Goal: Task Accomplishment & Management: Manage account settings

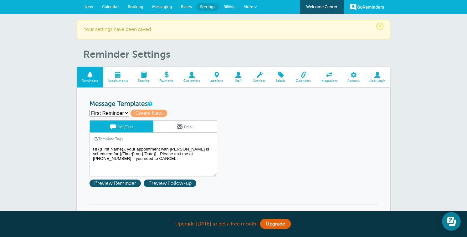
click at [114, 111] on select "First Reminder Create new..." at bounding box center [109, 113] width 40 height 7
click at [132, 184] on span "Preview Reminder" at bounding box center [114, 184] width 51 height 8
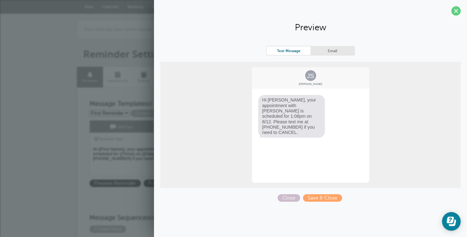
click at [322, 204] on section "Preview Text Message Email JS [PERSON_NAME] Hi [PERSON_NAME], your appointment …" at bounding box center [310, 103] width 313 height 207
click at [322, 196] on span "Save & Close" at bounding box center [322, 199] width 39 height 8
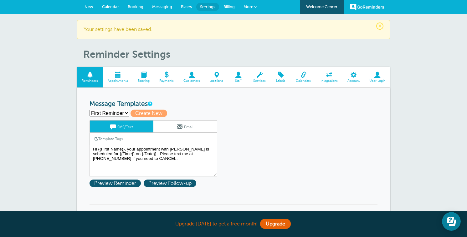
click at [117, 75] on span at bounding box center [118, 75] width 30 height 6
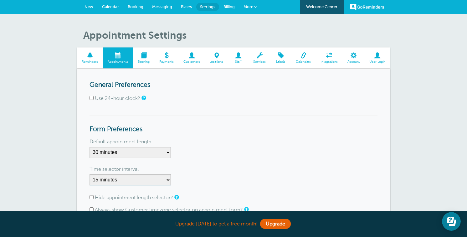
click at [93, 62] on span "Reminders" at bounding box center [90, 62] width 20 height 4
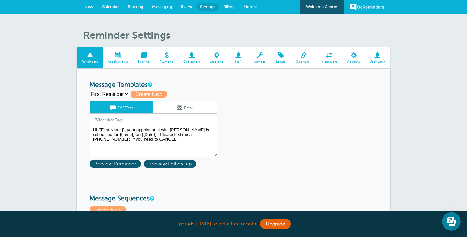
click at [204, 7] on span "Settings" at bounding box center [207, 6] width 15 height 5
click at [120, 60] on span "Appointments" at bounding box center [118, 62] width 24 height 4
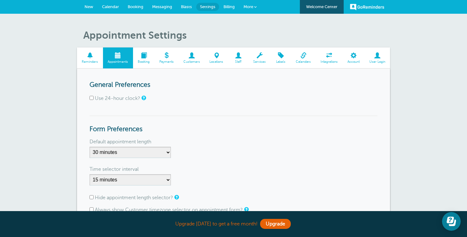
click at [109, 8] on span "Calendar" at bounding box center [110, 6] width 17 height 5
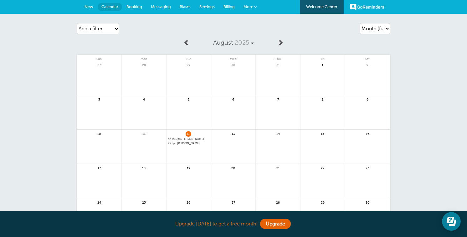
click at [186, 138] on span "4:30pm Megan O'Daniell" at bounding box center [188, 139] width 41 height 3
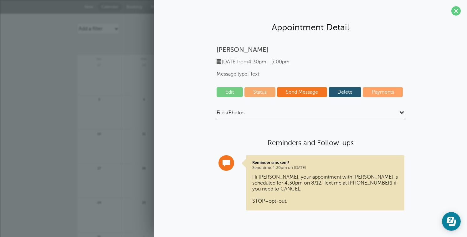
click at [349, 94] on link "Delete" at bounding box center [345, 92] width 33 height 10
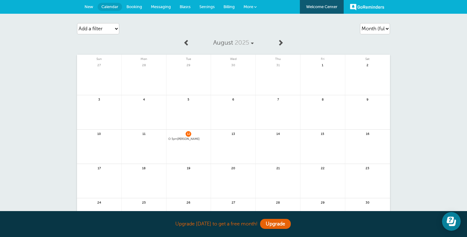
click at [187, 138] on span "5pm Brett O'Daniell" at bounding box center [188, 139] width 41 height 3
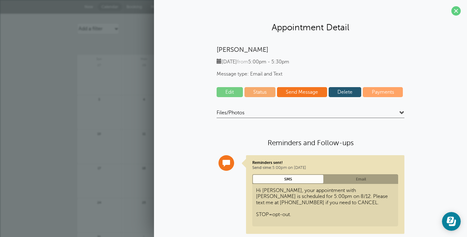
click at [347, 92] on link "Delete" at bounding box center [345, 92] width 33 height 10
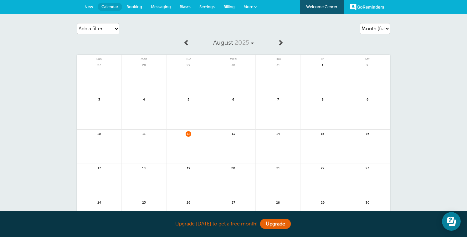
click at [202, 8] on span "Settings" at bounding box center [206, 6] width 15 height 5
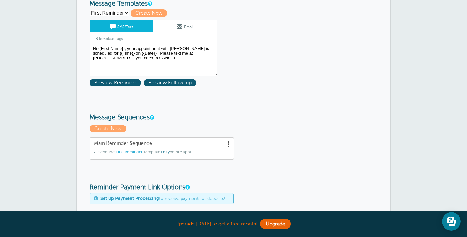
scroll to position [82, 0]
click at [209, 141] on span "Main Reminder Sequence" at bounding box center [162, 143] width 136 height 6
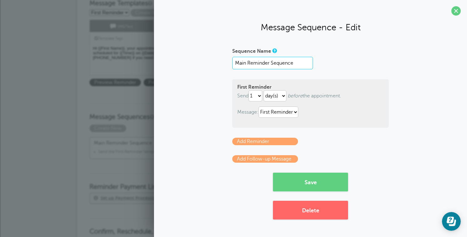
click at [290, 64] on input "Main Reminder Sequence" at bounding box center [272, 63] width 81 height 13
click at [320, 181] on button "Save" at bounding box center [310, 182] width 75 height 19
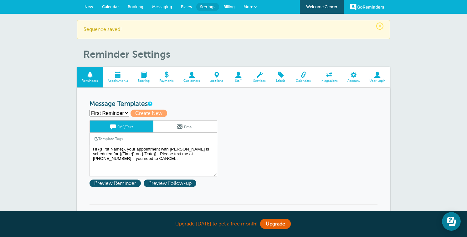
click at [328, 76] on span at bounding box center [329, 75] width 27 height 6
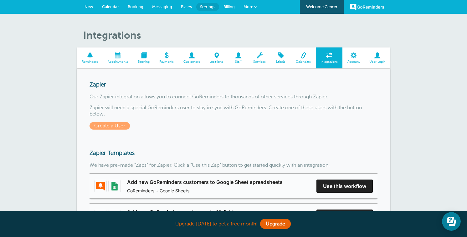
click at [299, 55] on span at bounding box center [303, 56] width 25 height 6
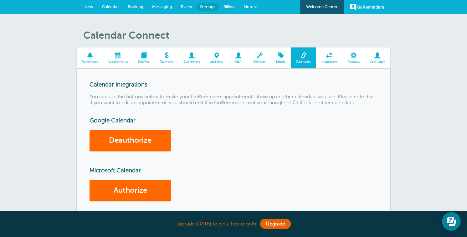
click at [120, 53] on span at bounding box center [118, 56] width 30 height 6
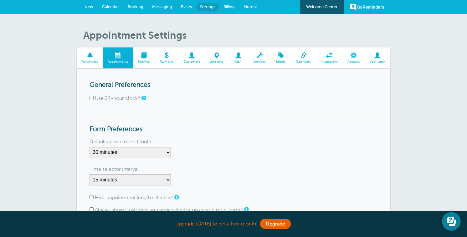
click at [91, 53] on span at bounding box center [90, 56] width 26 height 6
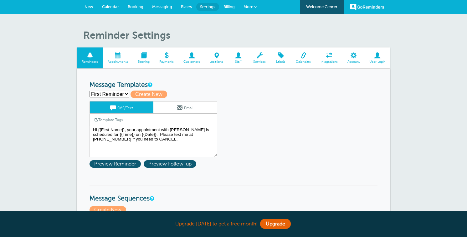
click at [143, 60] on span "Booking" at bounding box center [143, 62] width 15 height 4
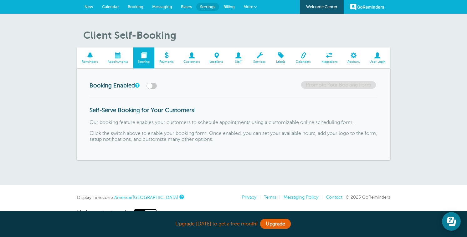
click at [92, 58] on span at bounding box center [90, 56] width 26 height 6
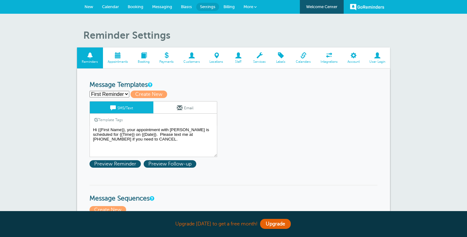
click at [115, 8] on span "Calendar" at bounding box center [110, 6] width 17 height 5
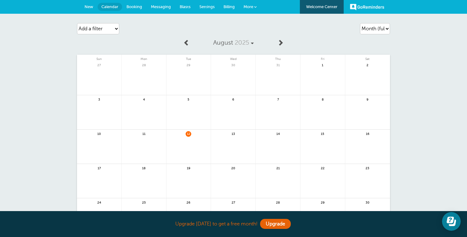
click at [92, 5] on span "New" at bounding box center [88, 6] width 9 height 5
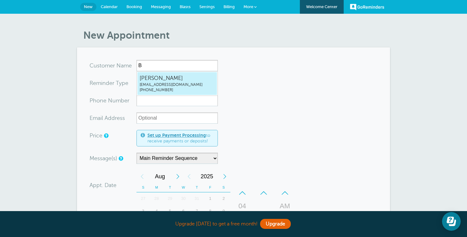
click at [159, 88] on span "[PHONE_NUMBER]" at bounding box center [177, 90] width 75 height 5
type input "BrettO'Daniellbrettlod@gmail.com3144066809"
type input "Brett O'Daniell"
radio input "false"
radio input "true"
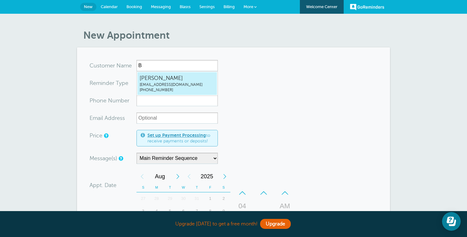
type input "[PHONE_NUMBER]"
type input "[EMAIL_ADDRESS][DOMAIN_NAME]"
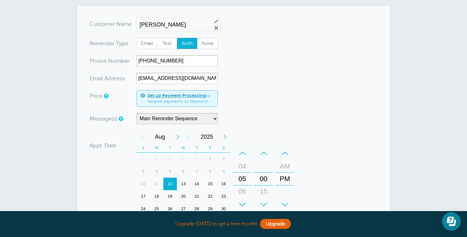
scroll to position [42, 0]
click at [241, 154] on div "–" at bounding box center [242, 153] width 19 height 13
click at [244, 167] on div "01" at bounding box center [242, 166] width 15 height 13
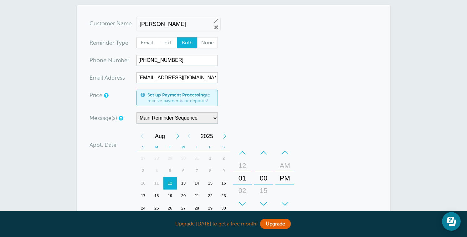
click at [263, 191] on div "15" at bounding box center [263, 191] width 15 height 13
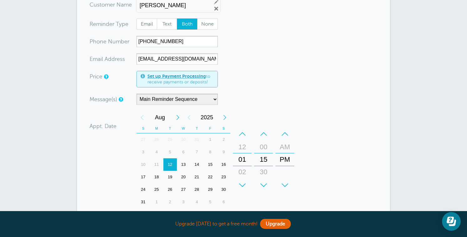
scroll to position [69, 0]
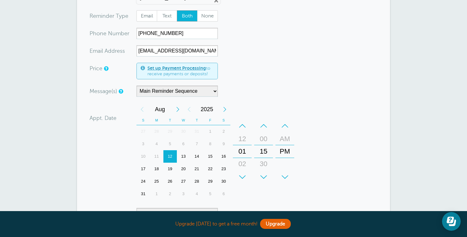
click at [183, 155] on div "13" at bounding box center [183, 156] width 13 height 13
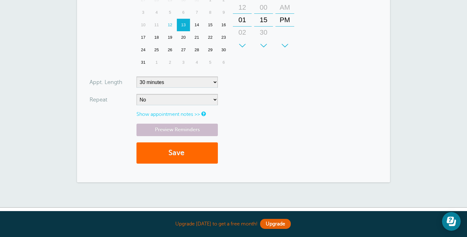
scroll to position [242, 0]
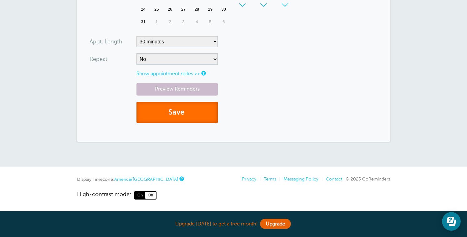
click at [190, 107] on button "Save" at bounding box center [176, 113] width 81 height 22
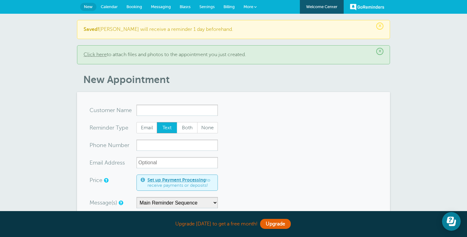
click at [363, 10] on link "GoReminders" at bounding box center [367, 7] width 34 height 14
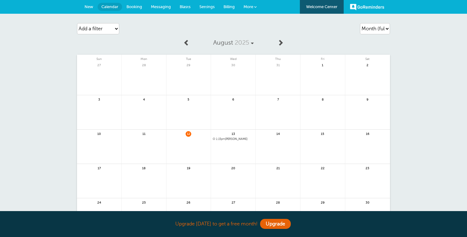
click at [365, 6] on link "GoReminders" at bounding box center [367, 7] width 34 height 14
click at [252, 8] on span "More" at bounding box center [248, 6] width 10 height 5
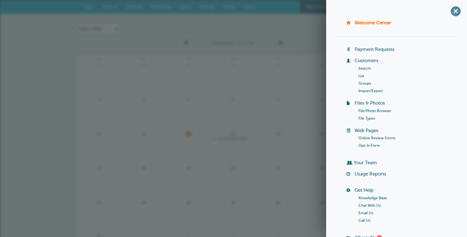
click at [451, 10] on span "+" at bounding box center [455, 11] width 14 height 14
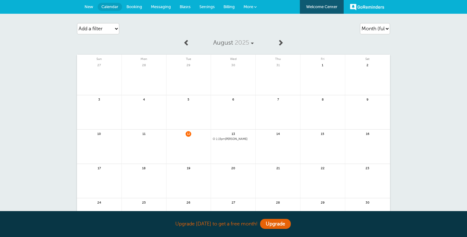
click at [227, 5] on span "Billing" at bounding box center [228, 6] width 11 height 5
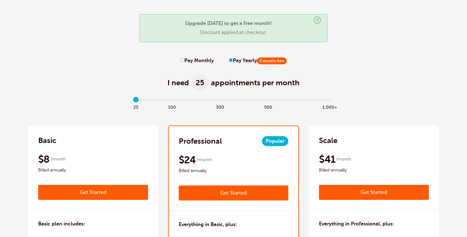
scroll to position [28, 0]
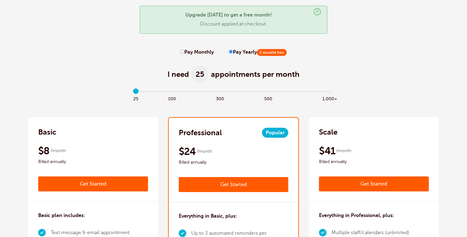
click at [202, 56] on div "I need 25 appointments per month" at bounding box center [233, 71] width 410 height 31
click at [202, 52] on label "Pay Monthly" at bounding box center [196, 52] width 33 height 6
click at [184, 52] on input "Pay Monthly" at bounding box center [182, 52] width 4 height 4
radio input "true"
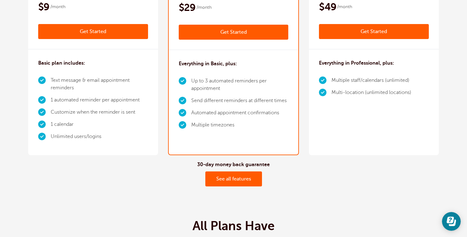
scroll to position [227, 0]
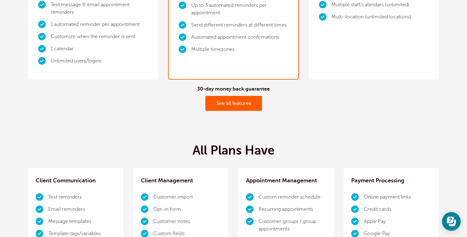
click at [90, 81] on div "30-day money back guarantee See all features" at bounding box center [233, 99] width 410 height 38
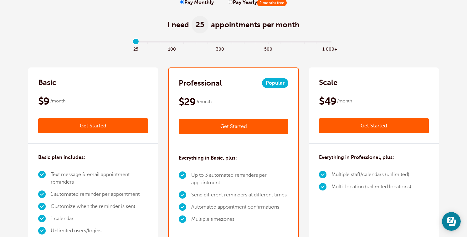
scroll to position [81, 0]
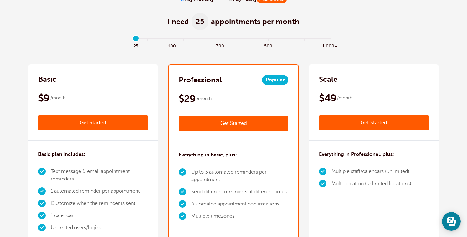
click at [82, 83] on div "Basic" at bounding box center [93, 79] width 110 height 10
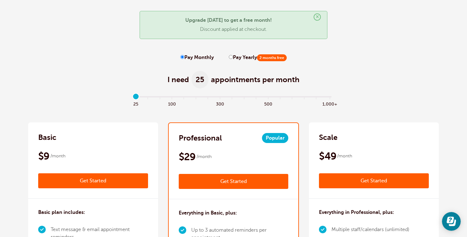
scroll to position [0, 0]
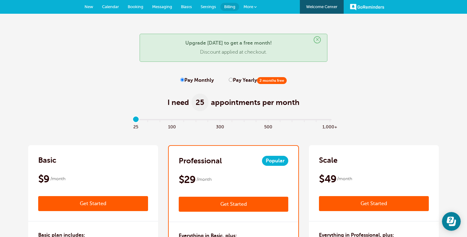
click at [108, 6] on span "Calendar" at bounding box center [110, 6] width 17 height 5
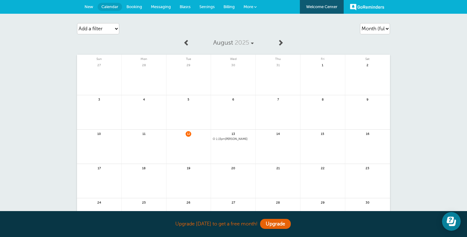
click at [107, 7] on span "Calendar" at bounding box center [109, 6] width 17 height 5
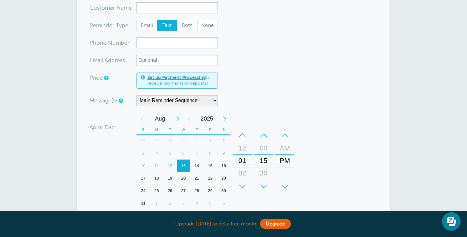
scroll to position [72, 0]
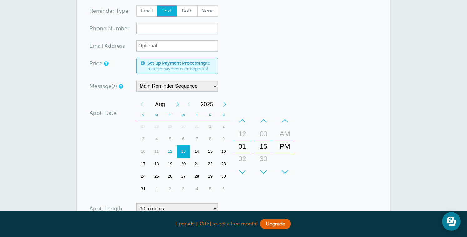
click at [182, 150] on div "13" at bounding box center [183, 151] width 13 height 13
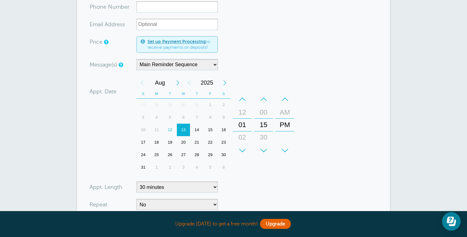
scroll to position [94, 0]
click at [206, 131] on div "15" at bounding box center [209, 129] width 13 height 13
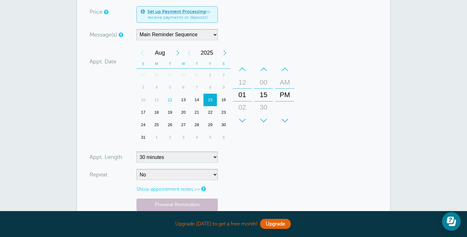
scroll to position [109, 0]
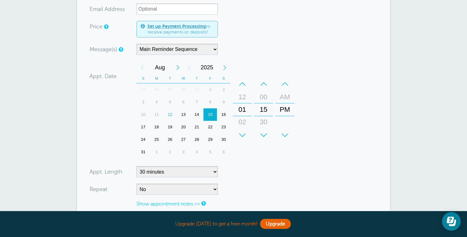
click at [240, 132] on div "+" at bounding box center [242, 135] width 19 height 13
click at [242, 135] on div "+" at bounding box center [242, 135] width 19 height 13
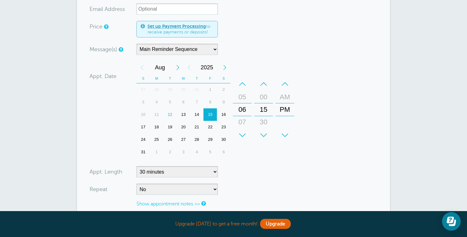
click at [242, 127] on div "07" at bounding box center [242, 122] width 15 height 13
click at [282, 97] on div "AM" at bounding box center [284, 97] width 15 height 13
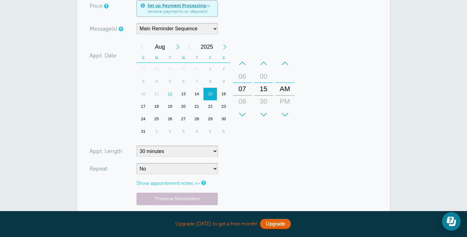
scroll to position [137, 0]
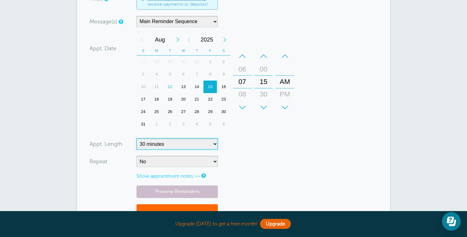
click at [155, 143] on select "5 minutes 10 minutes 15 minutes 20 minutes 25 minutes 30 minutes 35 minutes 40 …" at bounding box center [176, 144] width 81 height 11
click at [152, 141] on select "5 minutes 10 minutes 15 minutes 20 minutes 25 minutes 30 minutes 35 minutes 40 …" at bounding box center [176, 144] width 81 height 11
select select "45"
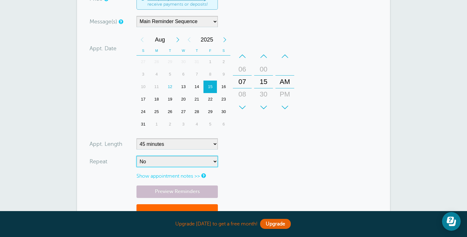
click at [157, 161] on select "No Daily Weekly Every 2 weeks Every 3 weeks Every 4 weeks Monthly Every 5 weeks…" at bounding box center [176, 161] width 81 height 11
select select "RRULE:FREQ=WEEKLY"
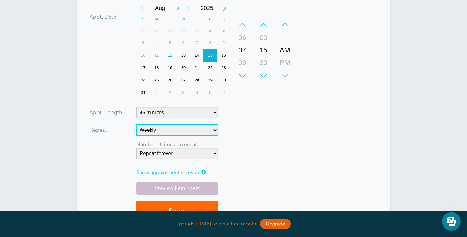
scroll to position [174, 0]
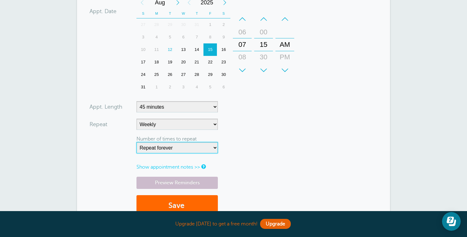
click at [160, 148] on select "Repeat forever 2 3 4 5 6 7 8 9 10 11 12 13 14 15 16 17 18 19 20" at bounding box center [176, 147] width 81 height 11
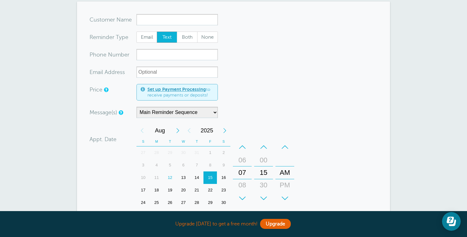
scroll to position [0, 0]
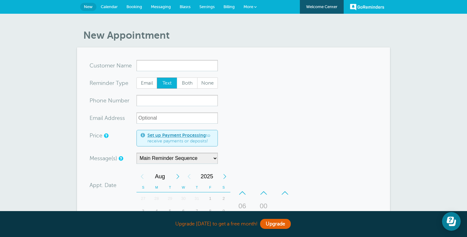
click at [164, 59] on section "You are creating a new customer. To use an existing customer select one from th…" at bounding box center [233, 229] width 313 height 362
click at [163, 63] on input "x-no-autofill" at bounding box center [176, 65] width 81 height 11
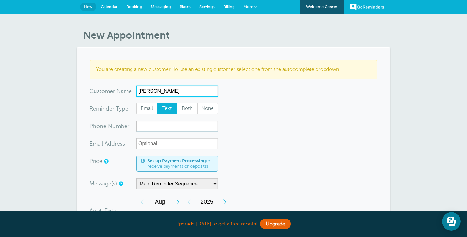
type input "Bob Smith"
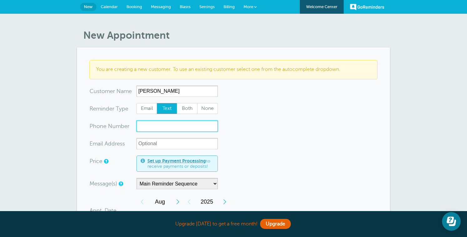
click at [155, 125] on input "xxx-no-autofill" at bounding box center [176, 126] width 81 height 11
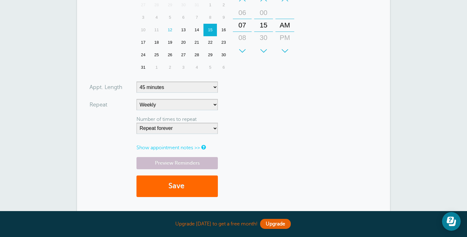
scroll to position [223, 0]
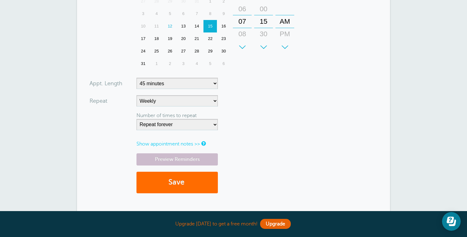
type input "brettlod@yahoo.com"
click at [189, 182] on button "Save" at bounding box center [176, 183] width 81 height 22
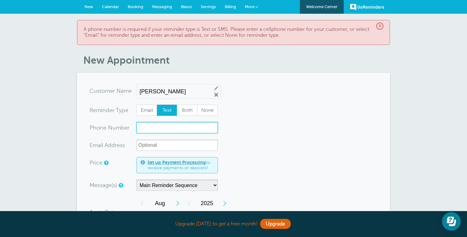
click at [172, 129] on input "xxx-no-autofill" at bounding box center [176, 127] width 81 height 11
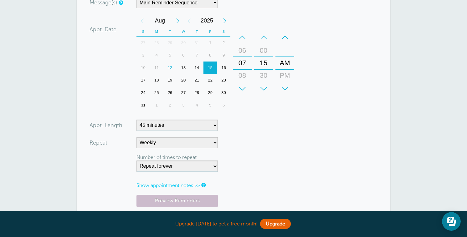
scroll to position [295, 0]
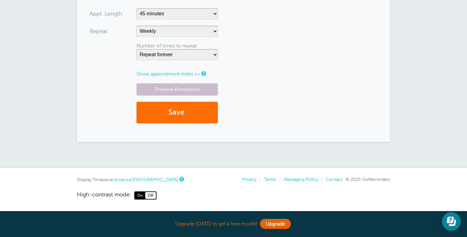
type input "3144889830"
click at [194, 106] on button "Save" at bounding box center [176, 113] width 81 height 22
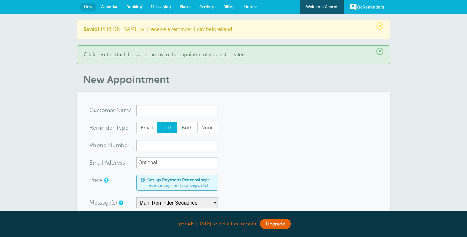
click at [194, 106] on input "x-no-autofill" at bounding box center [176, 110] width 81 height 11
click at [113, 9] on link "Calendar" at bounding box center [109, 7] width 26 height 14
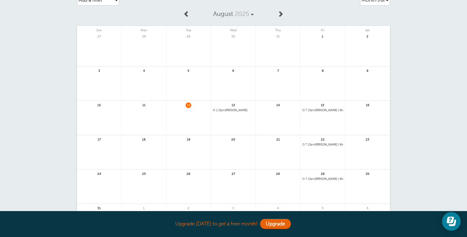
scroll to position [30, 0]
click at [320, 144] on span "7:15am [PERSON_NAME] | Weekly" at bounding box center [322, 143] width 41 height 3
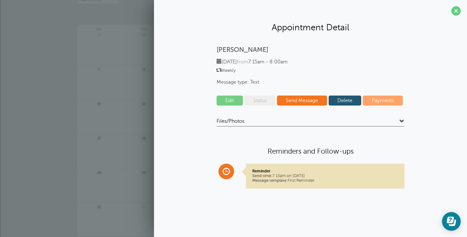
click at [344, 101] on link "Delete" at bounding box center [345, 101] width 33 height 10
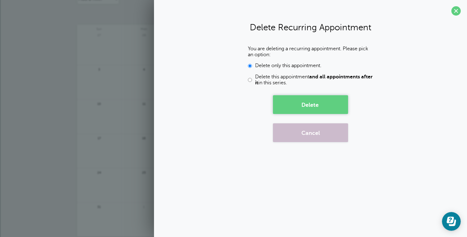
click at [313, 105] on button "Delete" at bounding box center [310, 104] width 75 height 19
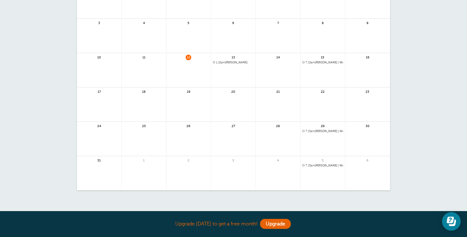
scroll to position [80, 0]
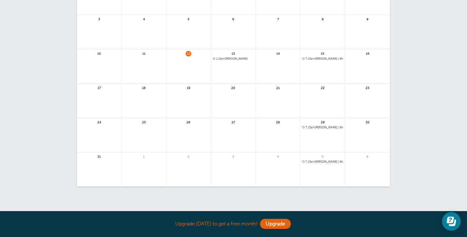
click at [316, 59] on span "7:15am [PERSON_NAME] | Weekly(except 8/22)" at bounding box center [322, 58] width 41 height 3
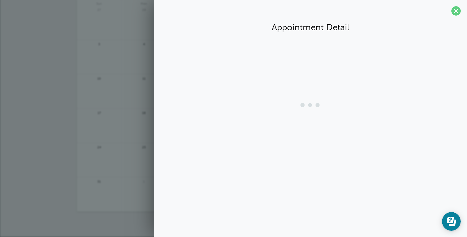
scroll to position [55, 0]
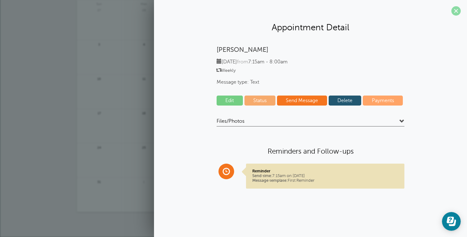
click at [455, 8] on span at bounding box center [455, 10] width 9 height 9
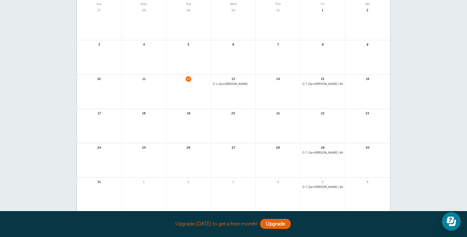
scroll to position [0, 0]
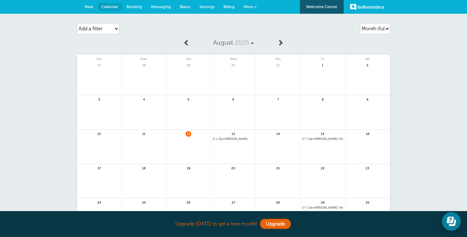
click at [212, 3] on link "Settings" at bounding box center [207, 7] width 24 height 14
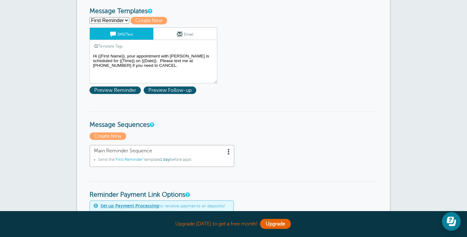
scroll to position [102, 0]
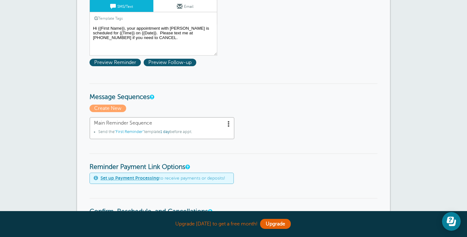
click at [131, 132] on span ""First Reminder"" at bounding box center [129, 132] width 29 height 4
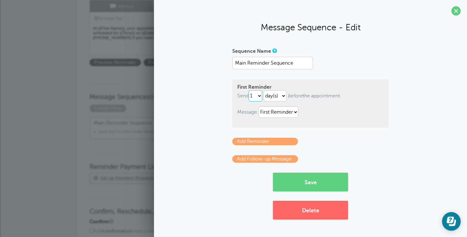
click at [257, 96] on select "immediately 1 2 3 4 5 6 7 8 9 10 11 12 13 14 15 16 17 18 19 20 21 22 23 24 25 2…" at bounding box center [255, 95] width 14 height 11
click at [279, 99] on select "hour(s) day(s)" at bounding box center [274, 95] width 23 height 11
click at [277, 95] on select "hour(s) day(s)" at bounding box center [274, 95] width 23 height 11
click at [454, 11] on span at bounding box center [455, 10] width 9 height 9
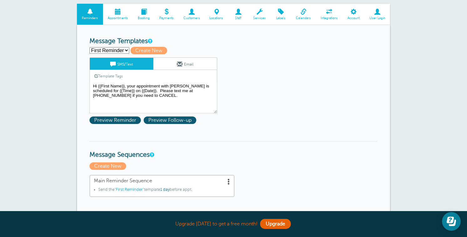
scroll to position [0, 0]
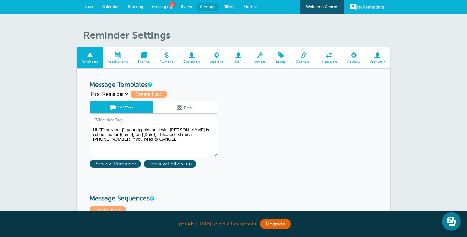
click at [231, 8] on span "Billing" at bounding box center [228, 6] width 11 height 5
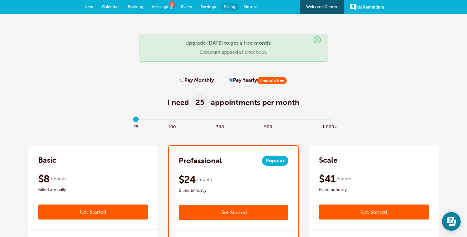
click at [203, 78] on label "Pay Monthly" at bounding box center [196, 81] width 33 height 6
click at [184, 78] on input "Pay Monthly" at bounding box center [182, 80] width 4 height 4
radio input "true"
